Goal: Obtain resource: Obtain resource

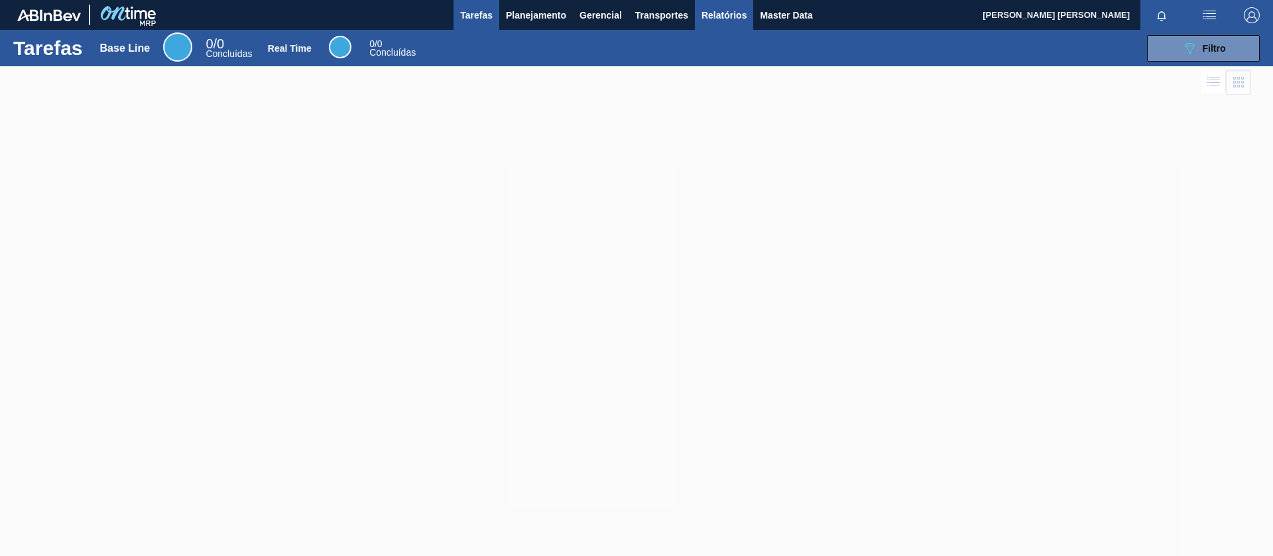
click at [727, 18] on span "Relatórios" at bounding box center [724, 15] width 45 height 16
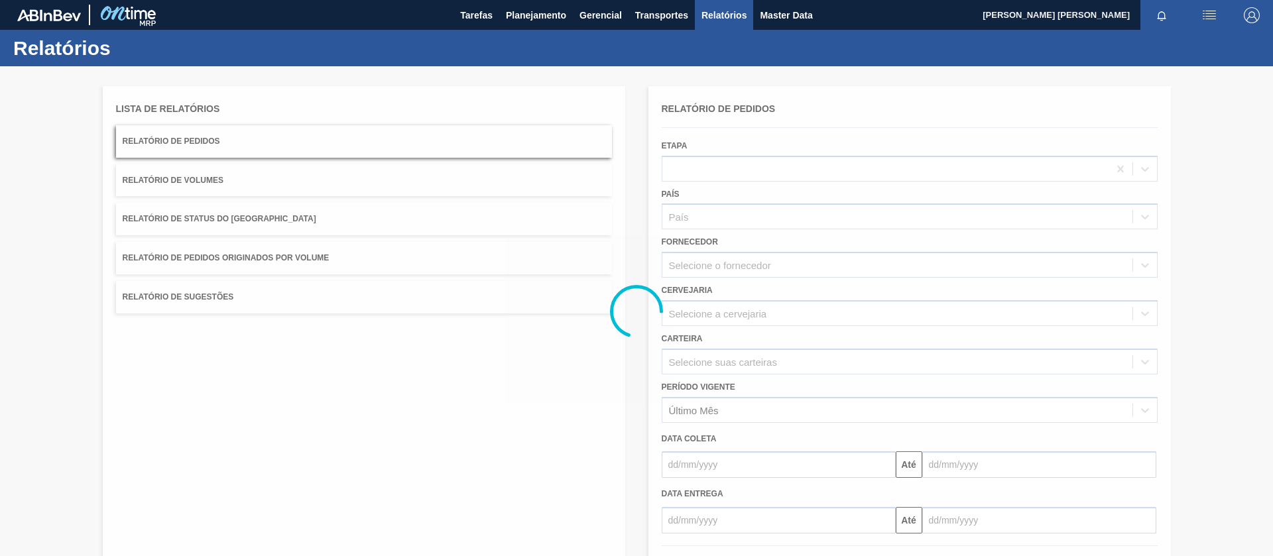
click at [249, 257] on span "Relatório de Pedidos Originados por Volume" at bounding box center [226, 257] width 207 height 9
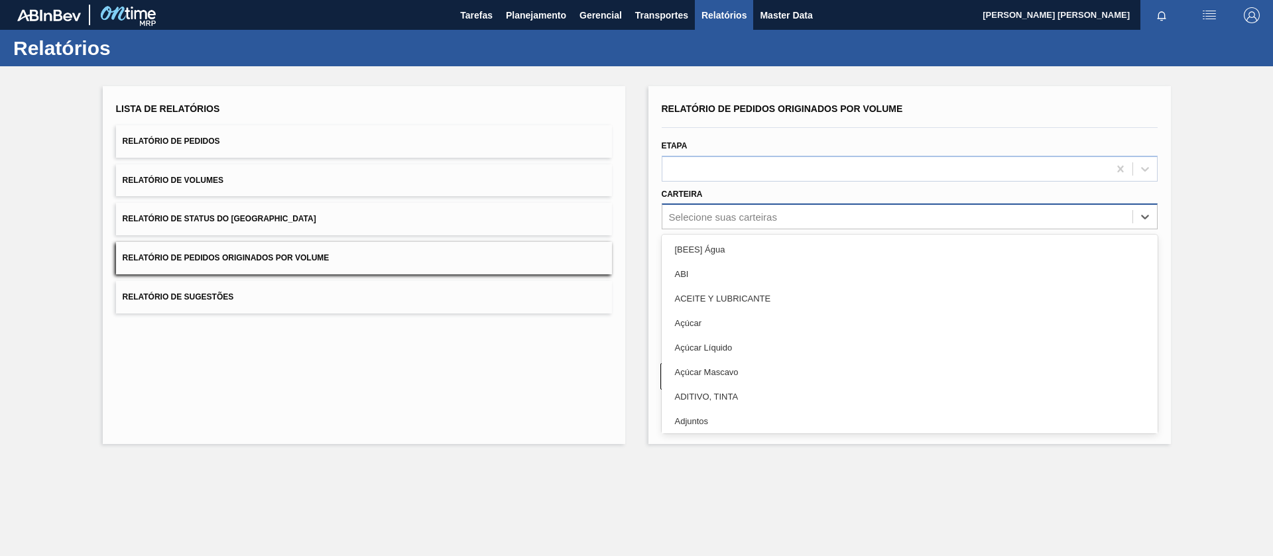
click at [739, 215] on div "Selecione suas carteiras" at bounding box center [723, 217] width 108 height 11
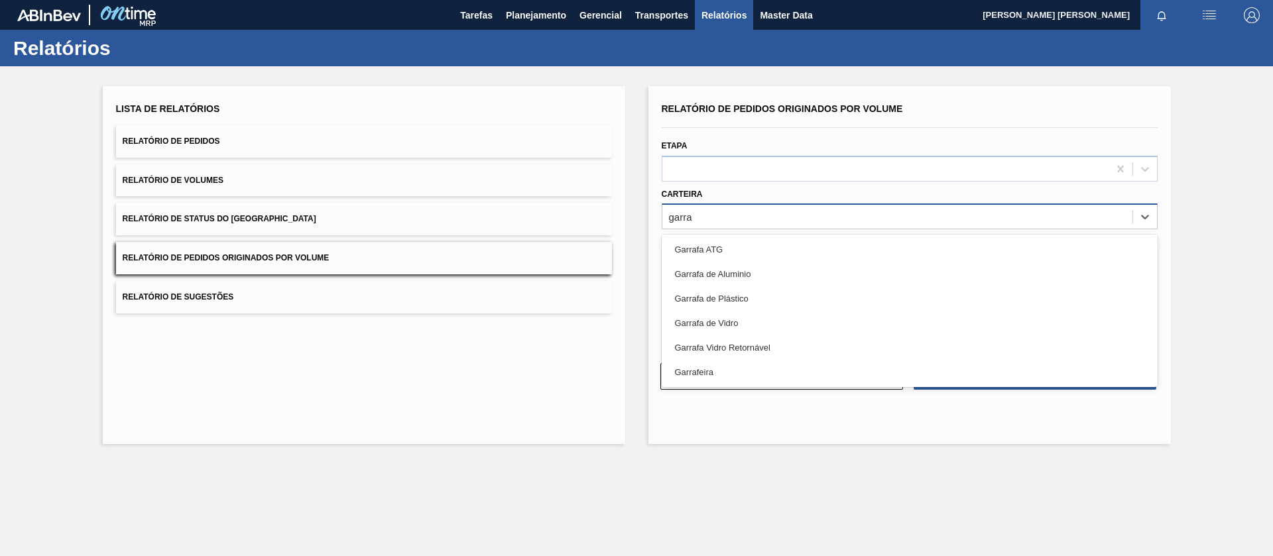
type input "garraf"
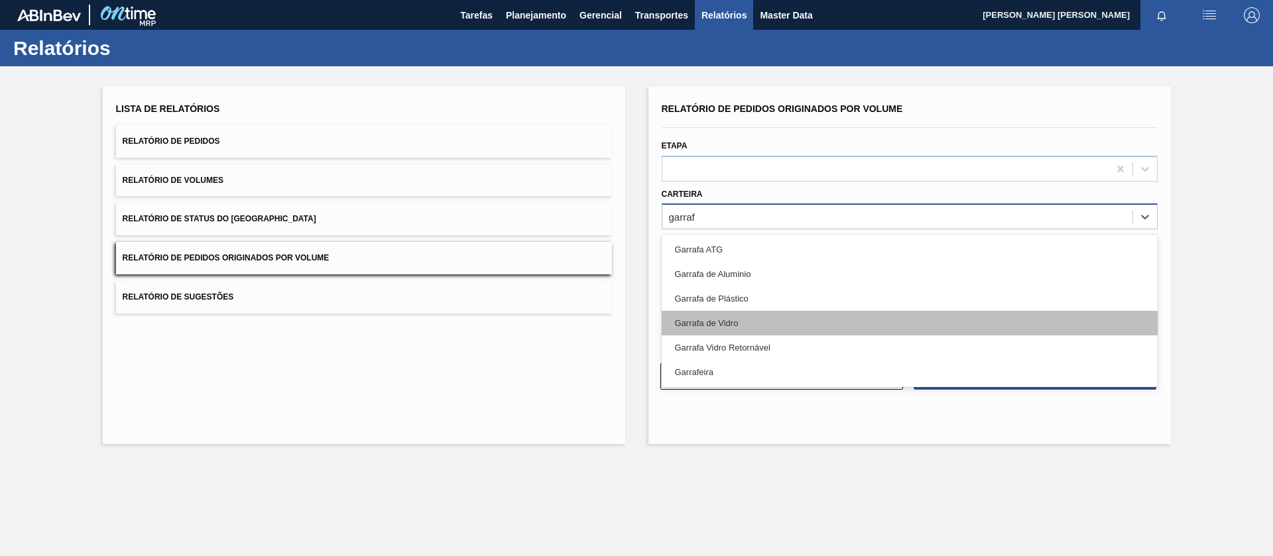
click at [739, 320] on div "Garrafa de Vidro" at bounding box center [910, 323] width 496 height 25
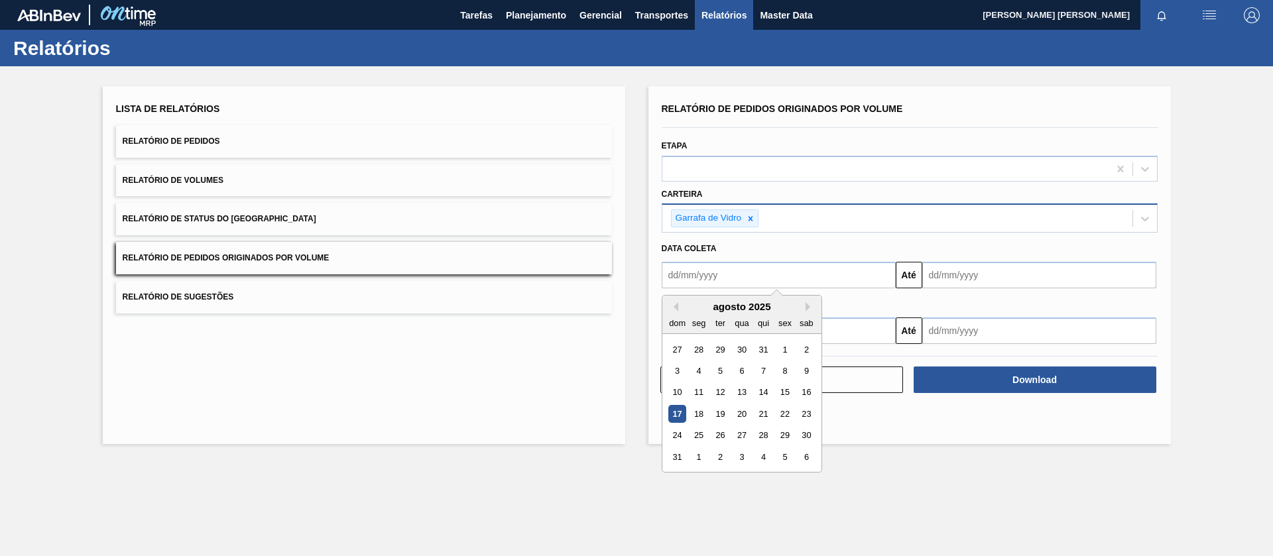
click at [733, 272] on input "text" at bounding box center [779, 275] width 234 height 27
click at [671, 309] on button "Previous Month" at bounding box center [673, 306] width 9 height 9
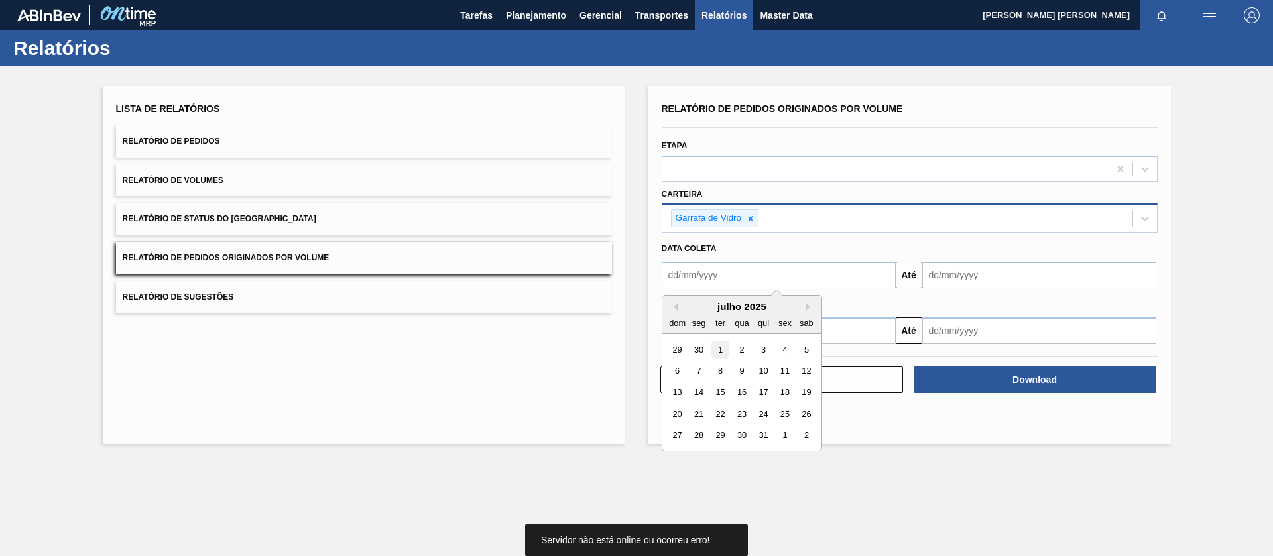
click at [724, 350] on div "1" at bounding box center [720, 350] width 18 height 18
type input "01/07/2025"
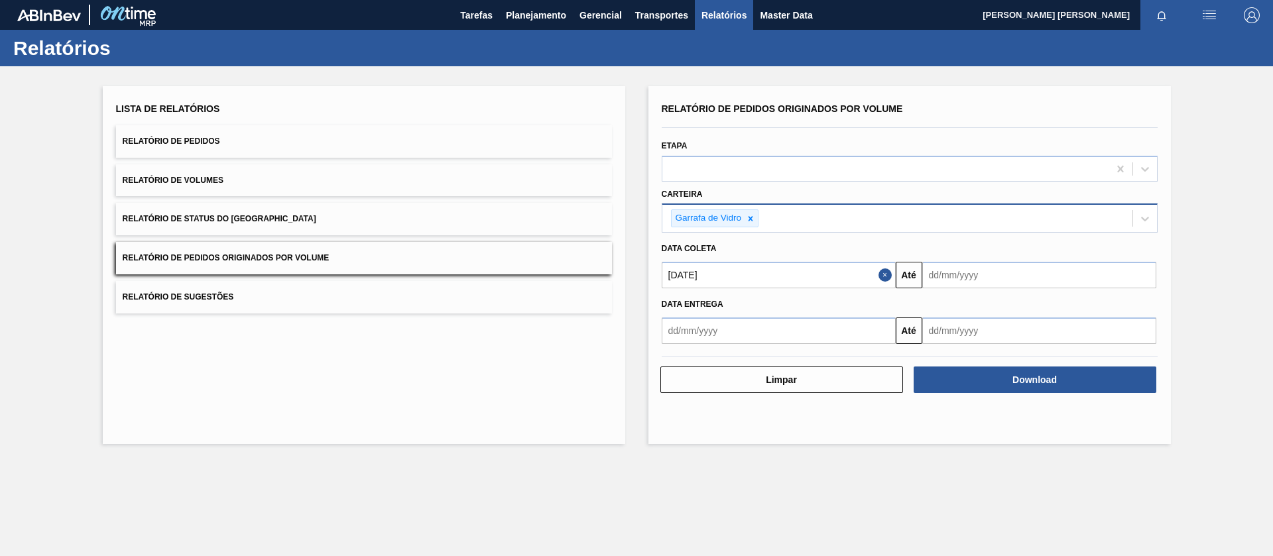
click at [944, 281] on input "text" at bounding box center [1039, 275] width 234 height 27
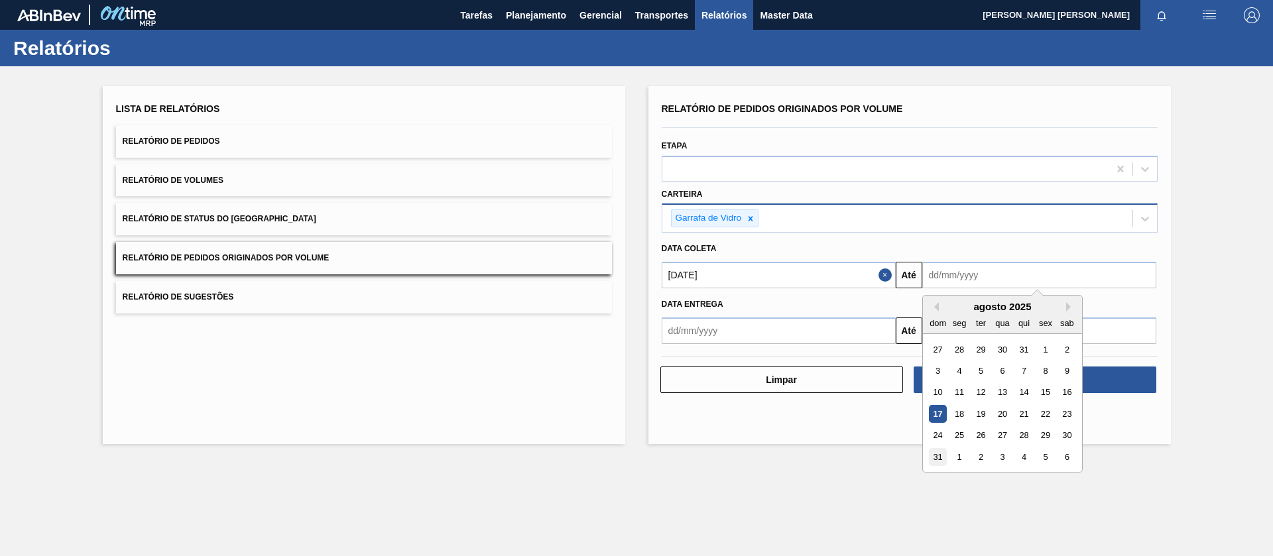
click at [937, 460] on div "31" at bounding box center [938, 457] width 18 height 18
type input "31/08/2025"
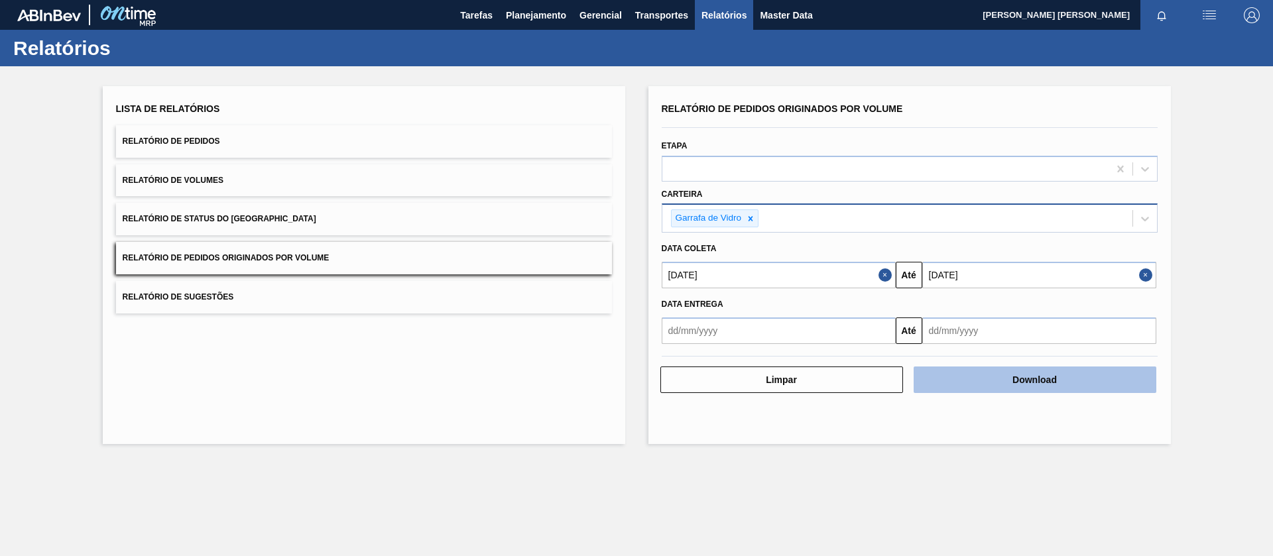
click at [991, 385] on button "Download" at bounding box center [1035, 380] width 243 height 27
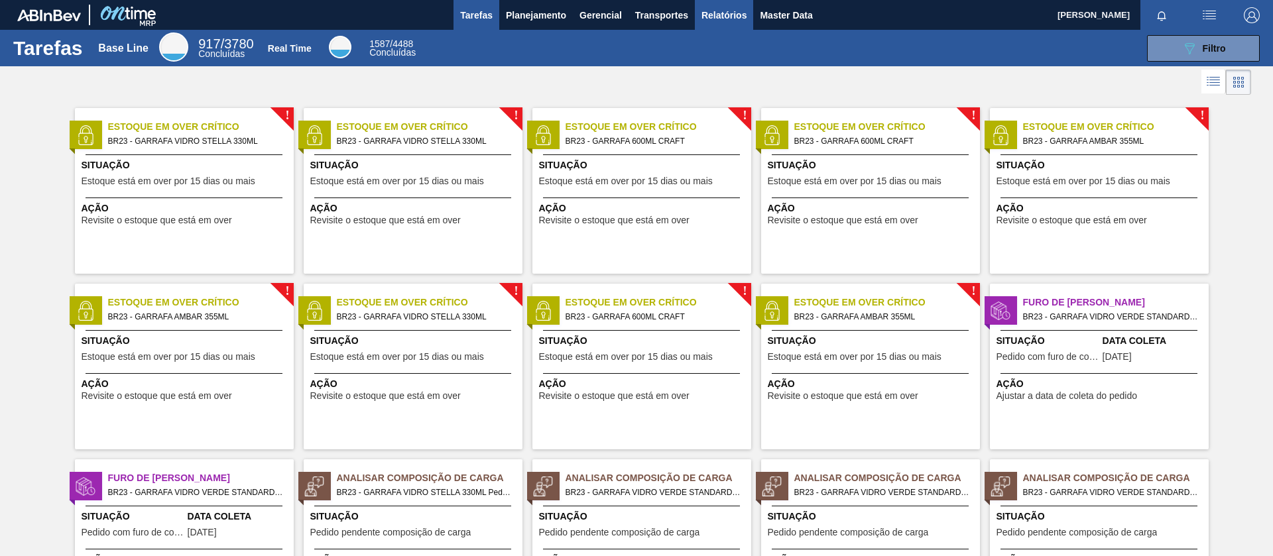
click at [740, 17] on span "Relatórios" at bounding box center [724, 15] width 45 height 16
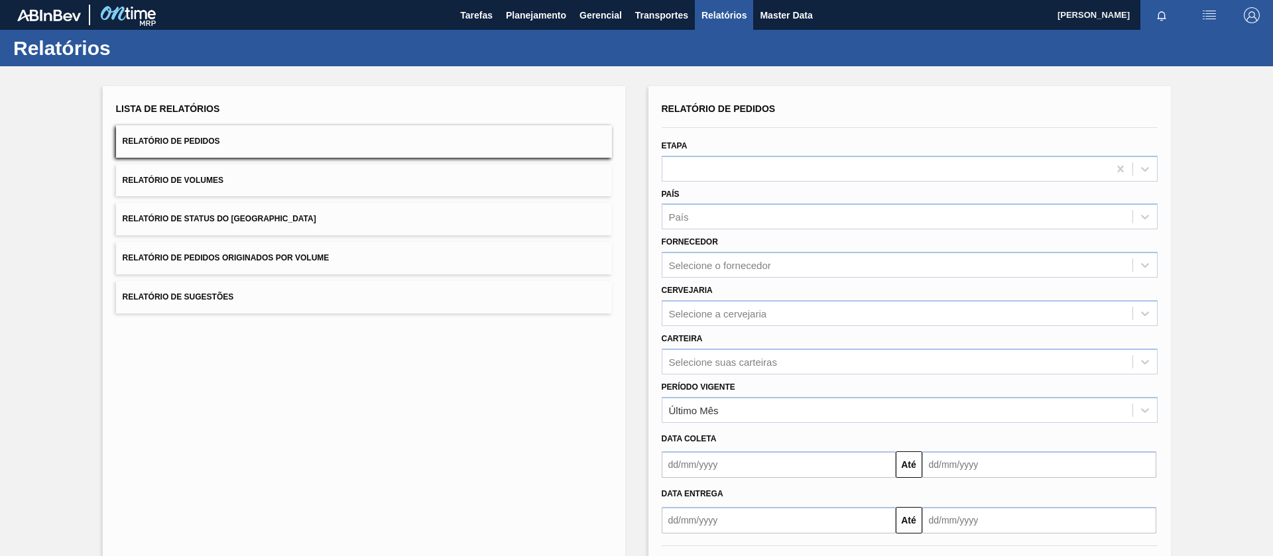
click at [229, 259] on span "Relatório de Pedidos Originados por Volume" at bounding box center [226, 257] width 207 height 9
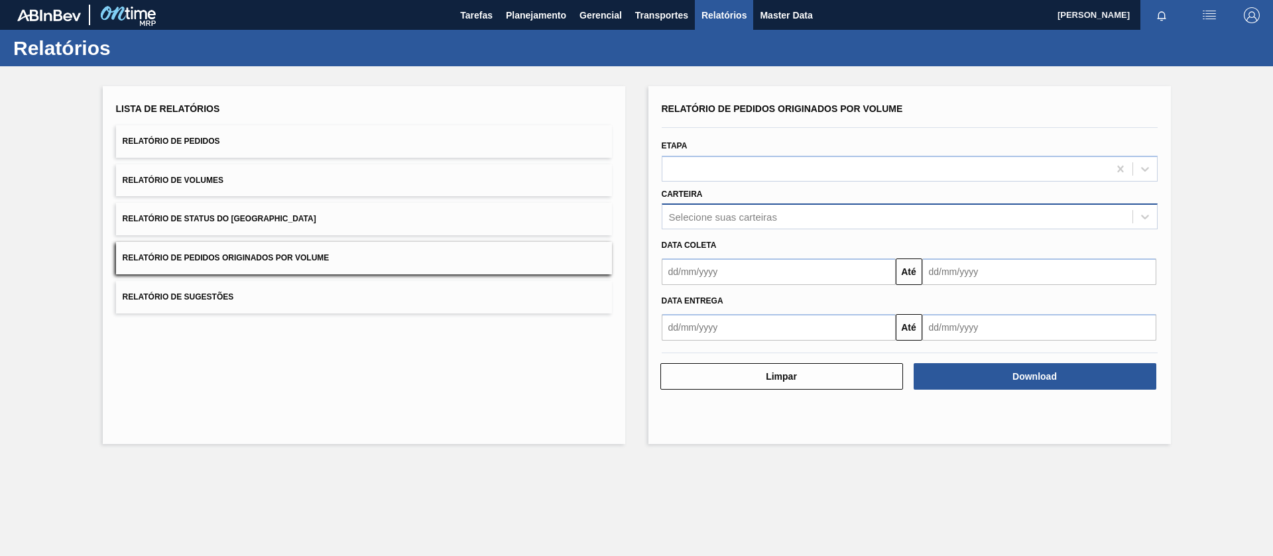
click at [744, 218] on div "Selecione suas carteiras" at bounding box center [723, 217] width 108 height 11
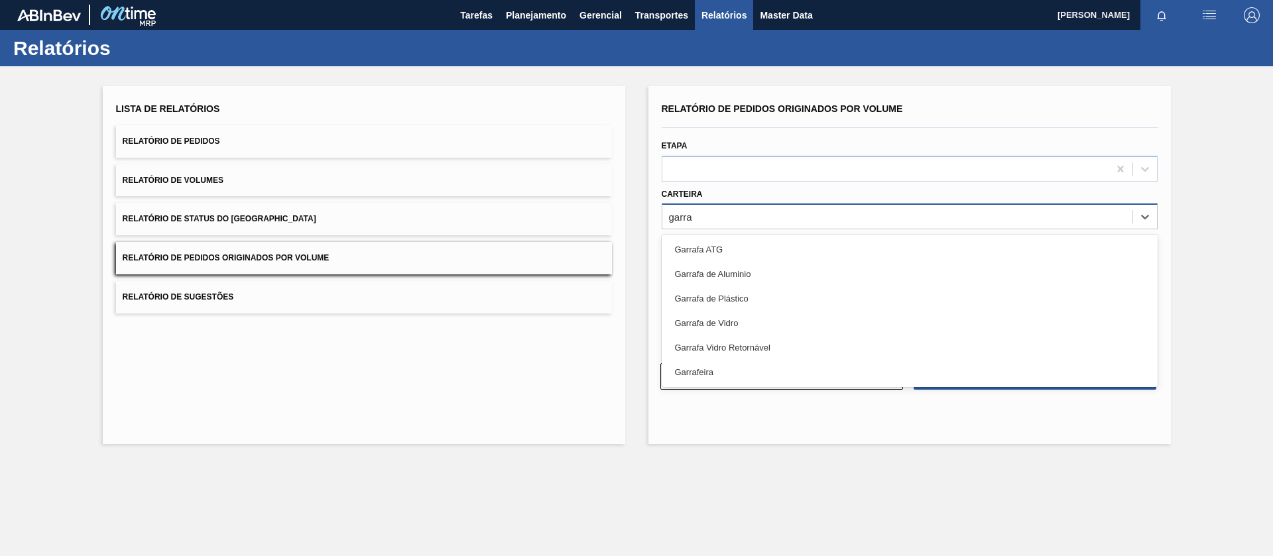
type input "garra"
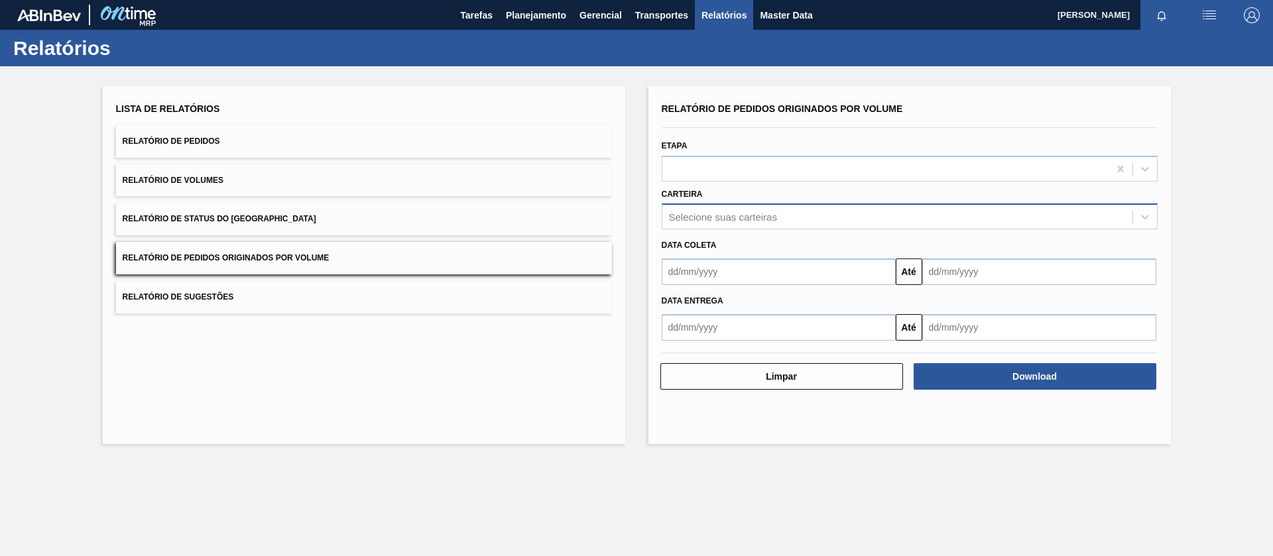
click at [235, 184] on button "Relatório de Volumes" at bounding box center [364, 180] width 496 height 32
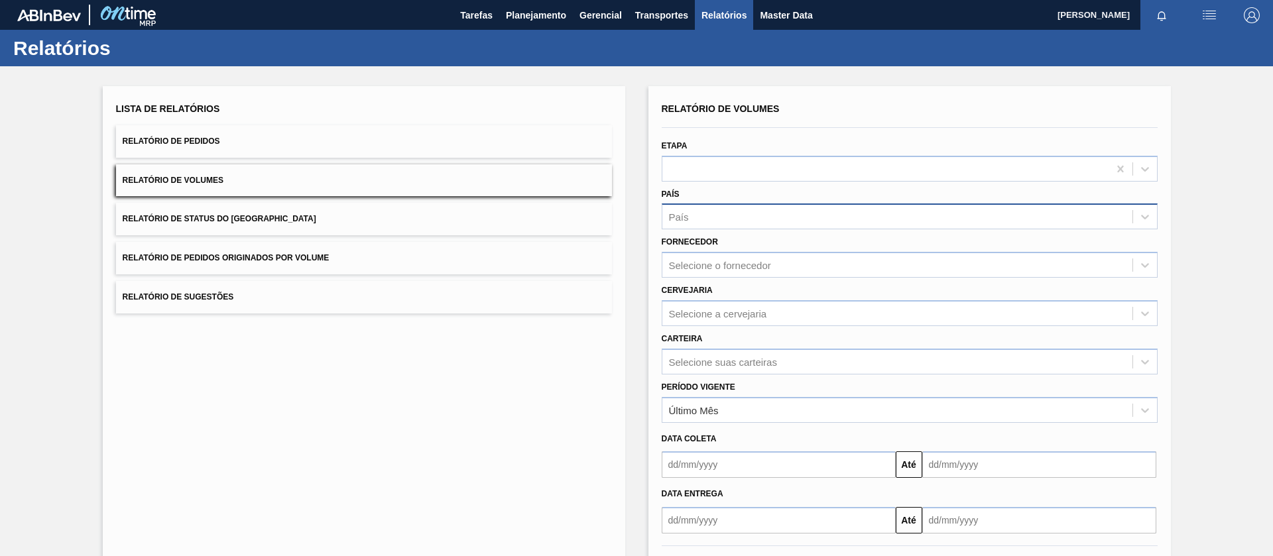
click at [244, 153] on button "Relatório de Pedidos" at bounding box center [364, 141] width 496 height 32
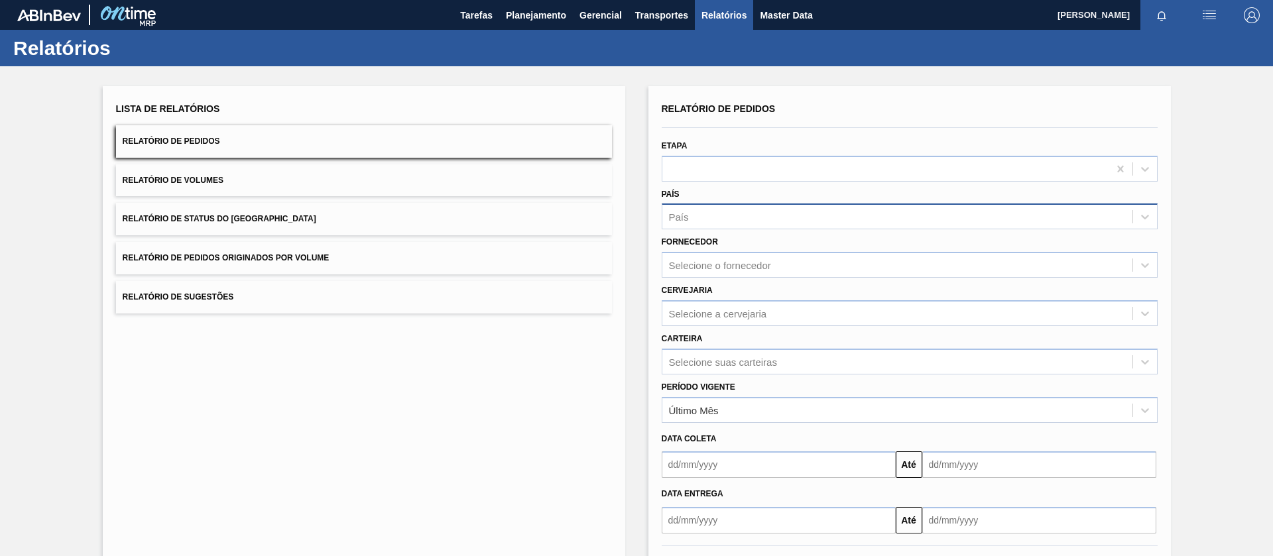
click at [183, 185] on button "Relatório de Volumes" at bounding box center [364, 180] width 496 height 32
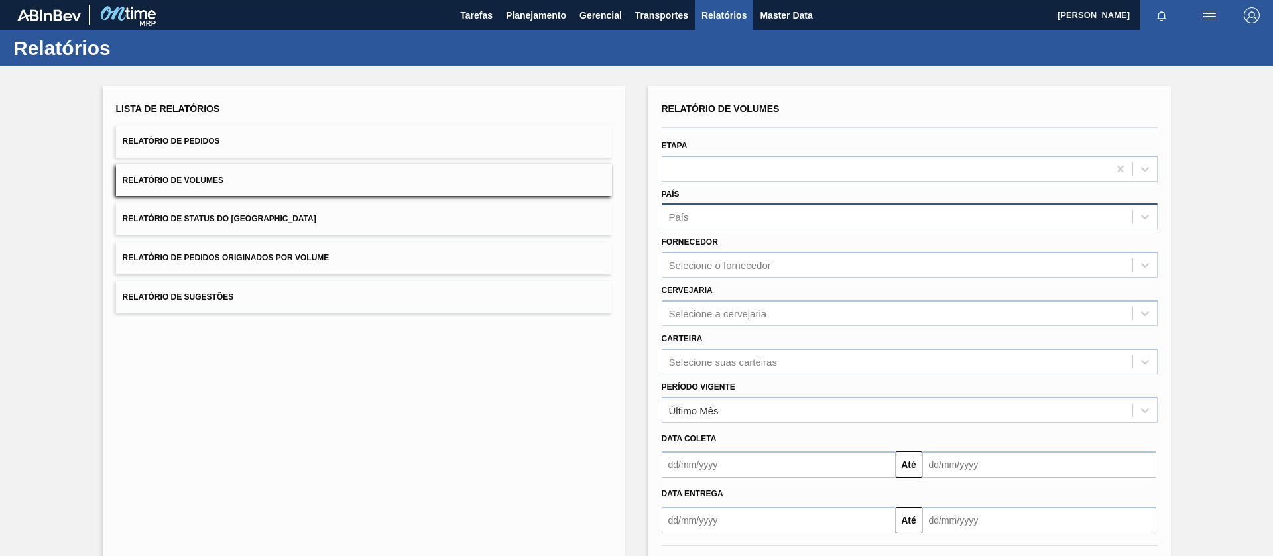
click at [243, 135] on button "Relatório de Pedidos" at bounding box center [364, 141] width 496 height 32
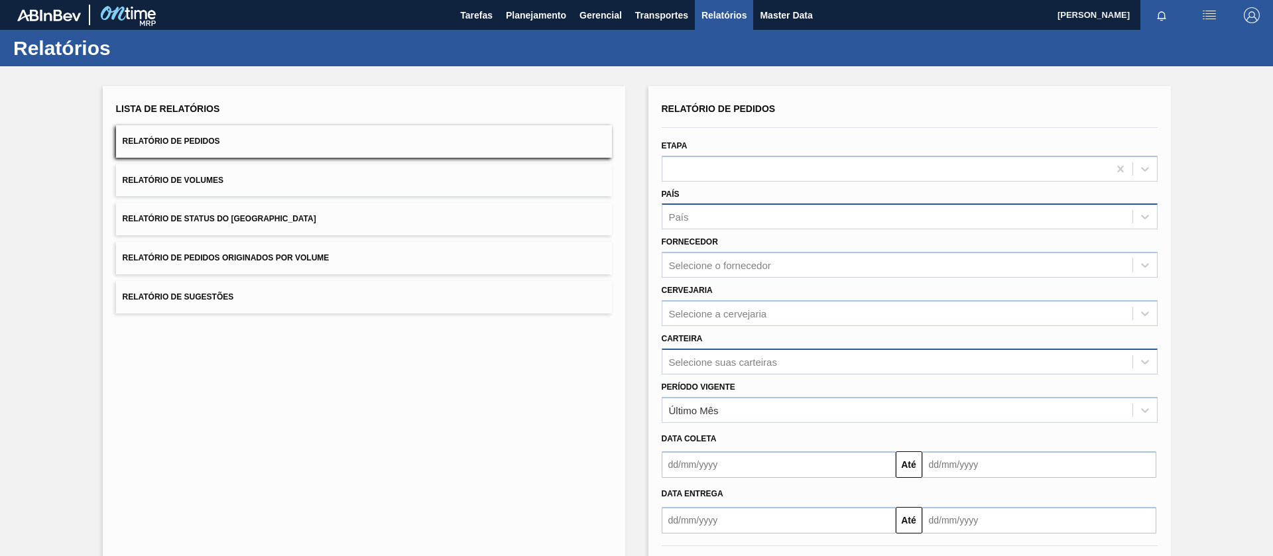
click at [704, 363] on div "Selecione suas carteiras" at bounding box center [910, 362] width 496 height 26
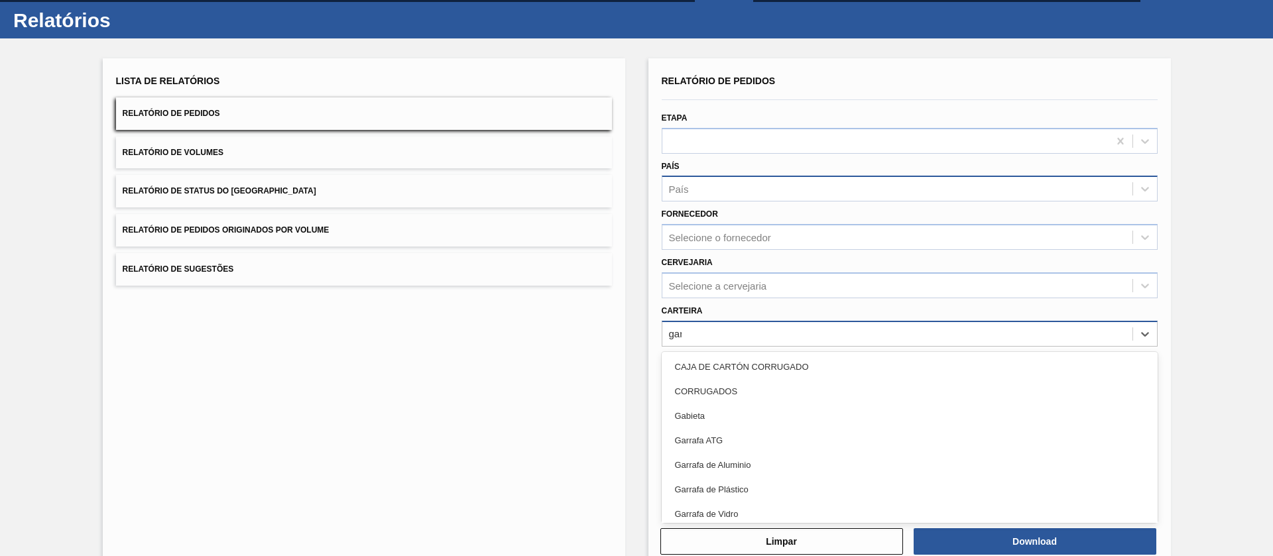
type input "garr"
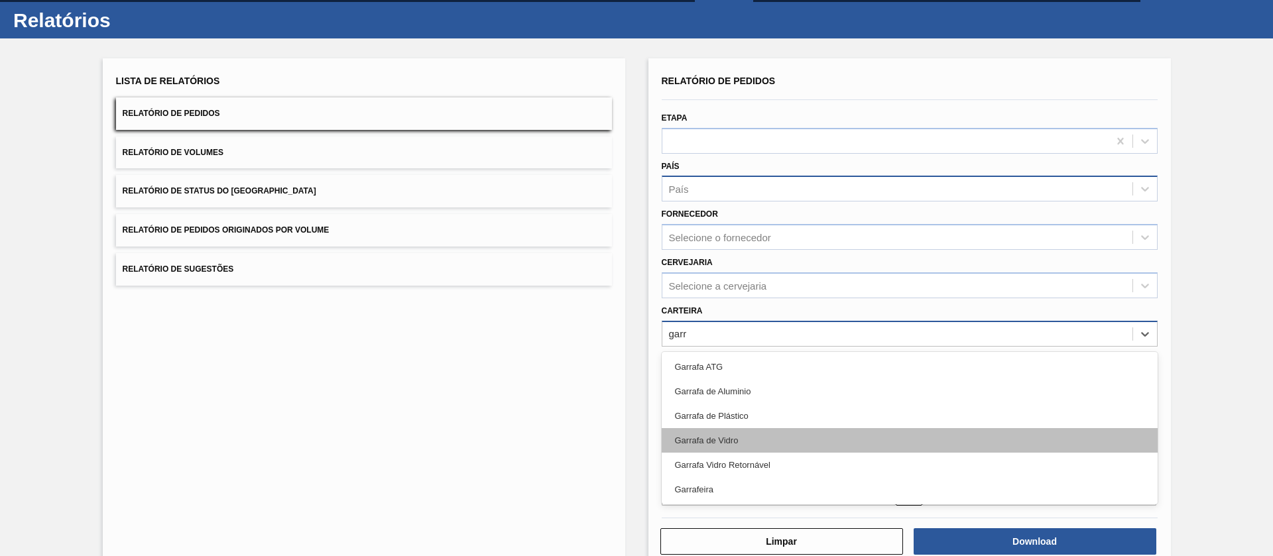
click at [711, 440] on div "Garrafa de Vidro" at bounding box center [910, 440] width 496 height 25
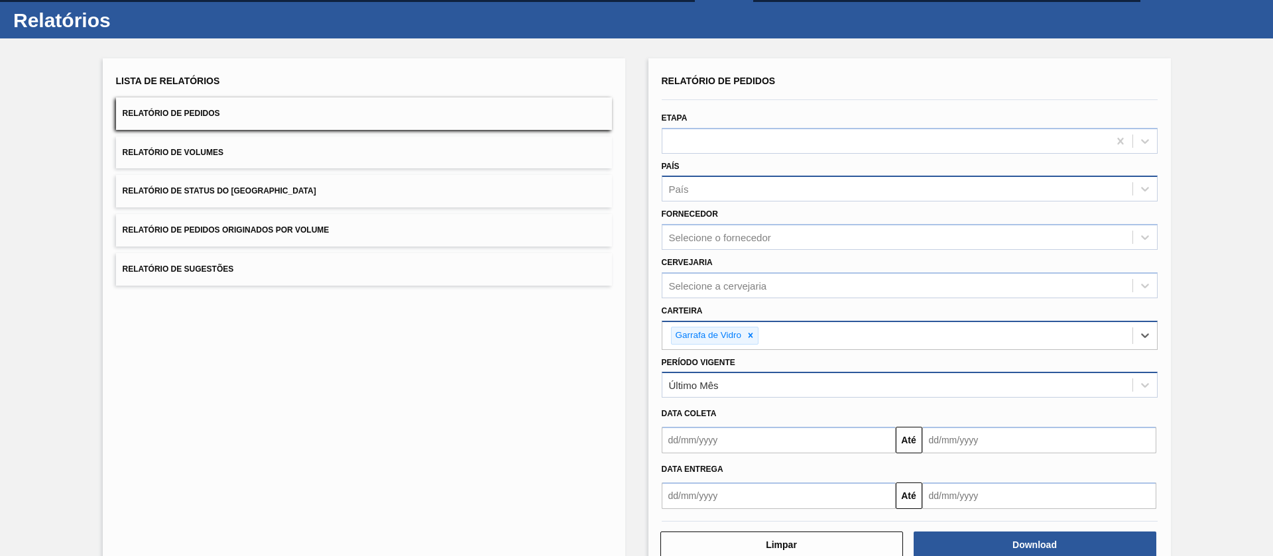
click at [765, 389] on div "Último Mês" at bounding box center [898, 385] width 470 height 19
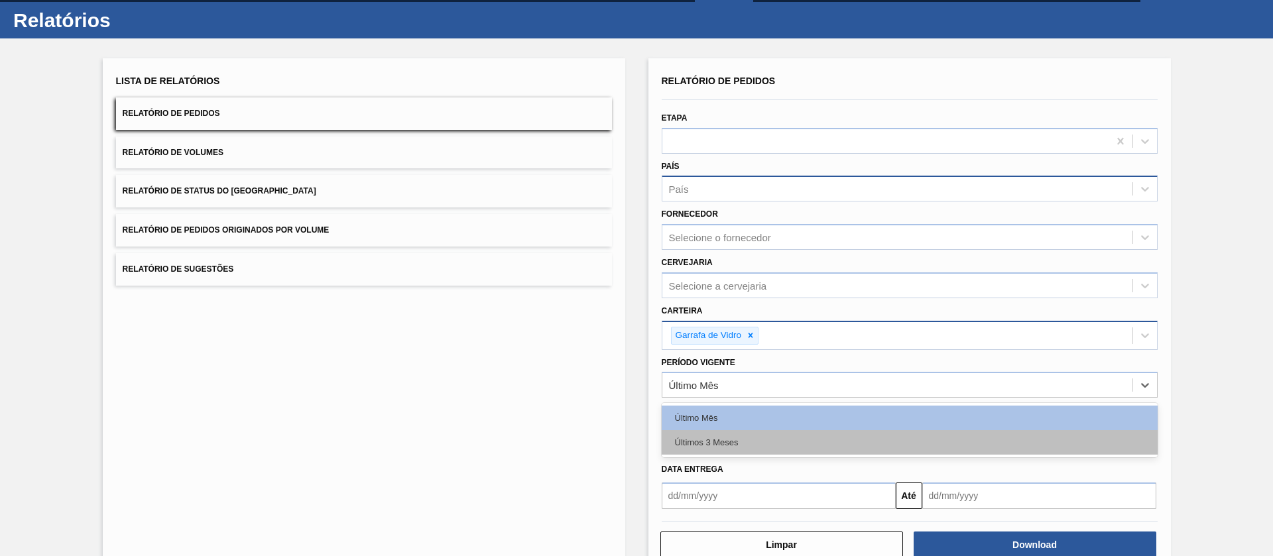
click at [735, 450] on div "Últimos 3 Meses" at bounding box center [910, 442] width 496 height 25
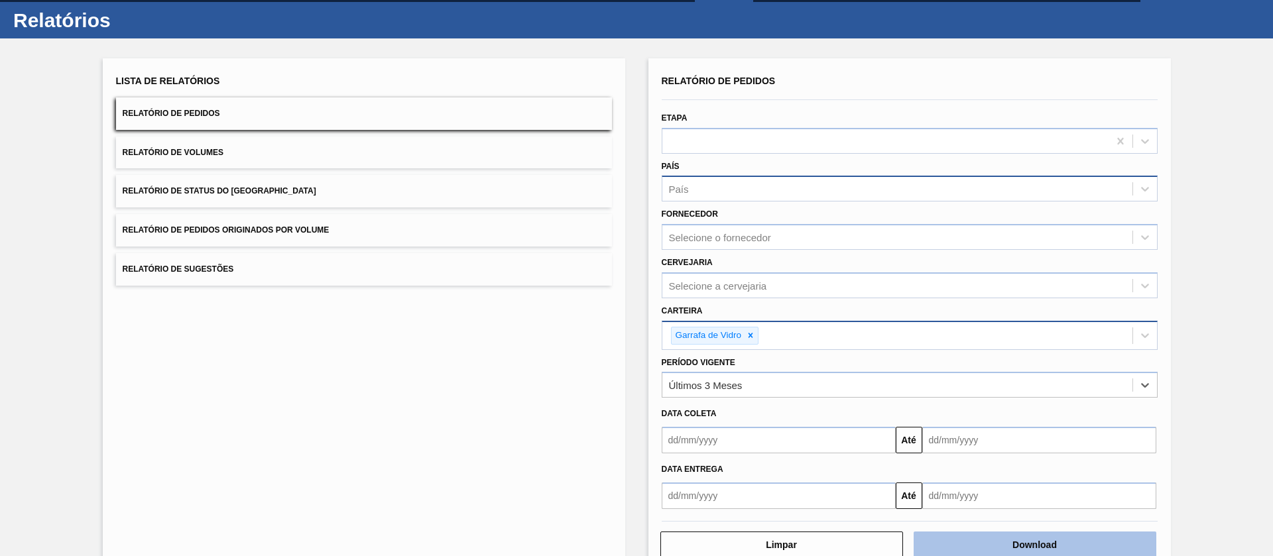
click at [992, 540] on button "Download" at bounding box center [1035, 545] width 243 height 27
